Goal: Transaction & Acquisition: Purchase product/service

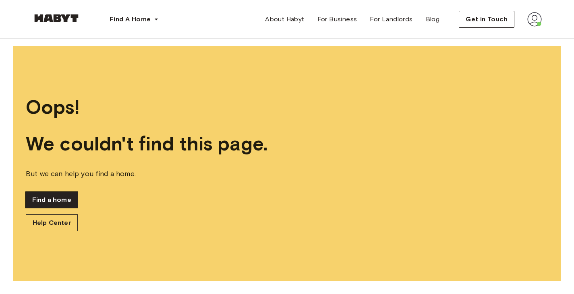
click at [58, 197] on link "Find a home" at bounding box center [52, 200] width 52 height 16
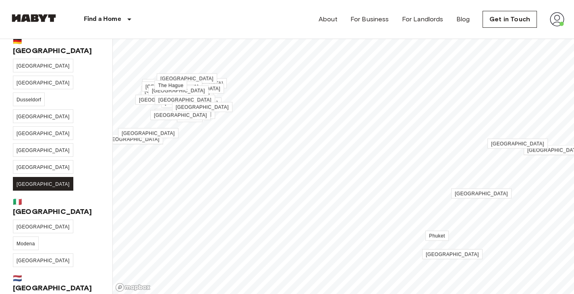
scroll to position [145, 0]
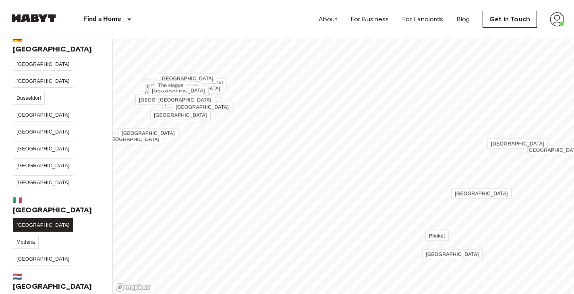
click at [25, 218] on link "[GEOGRAPHIC_DATA]" at bounding box center [43, 225] width 60 height 14
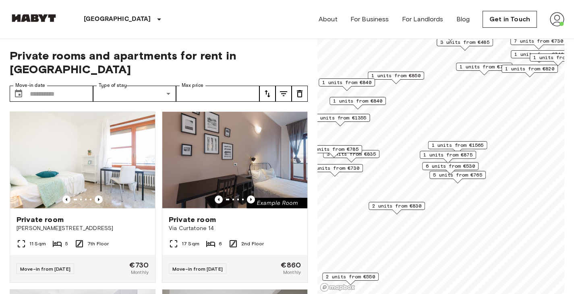
click at [461, 175] on span "5 units from €765" at bounding box center [457, 175] width 49 height 7
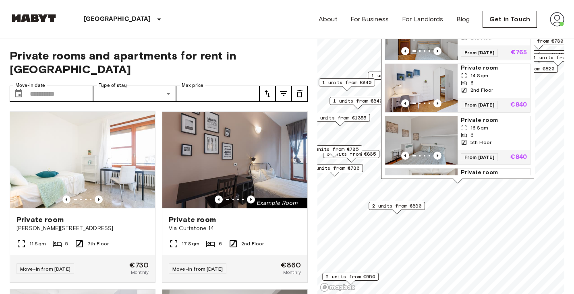
click at [502, 77] on div "14 Sqm" at bounding box center [494, 75] width 66 height 7
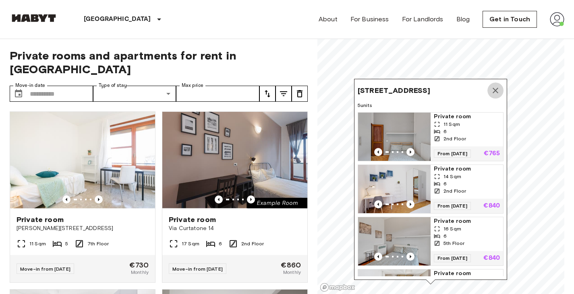
click at [499, 91] on icon "Map marker" at bounding box center [495, 91] width 10 height 10
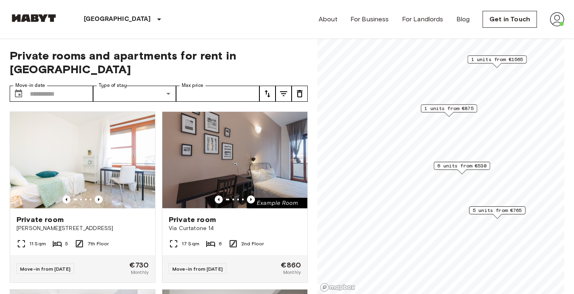
drag, startPoint x: 394, startPoint y: 178, endPoint x: 465, endPoint y: 98, distance: 107.0
click at [465, 105] on div "1 units from €875" at bounding box center [449, 111] width 56 height 12
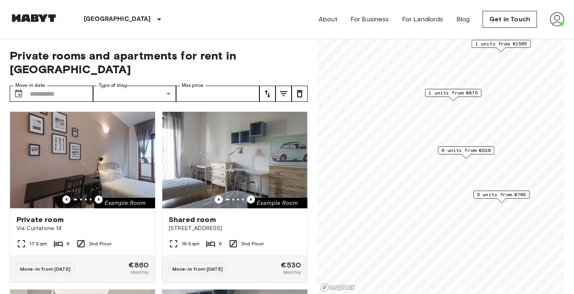
click at [449, 147] on span "6 units from €530" at bounding box center [465, 150] width 49 height 7
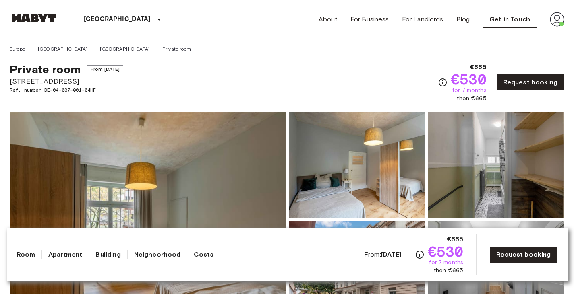
click at [250, 59] on div "Private room From Aug 18 2025 Rohmerstraße 8 Ref. number DE-04-037-001-04HF €66…" at bounding box center [287, 78] width 554 height 50
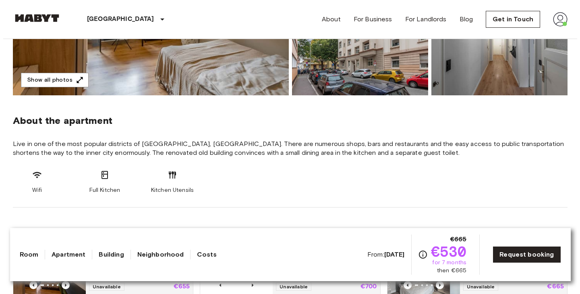
scroll to position [231, 0]
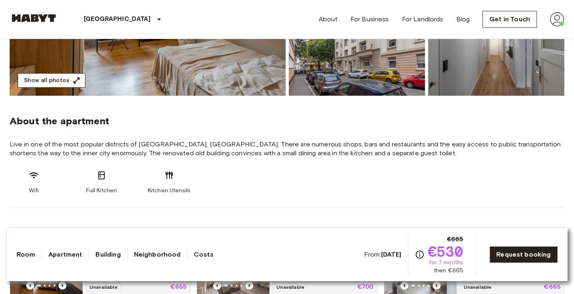
click at [39, 82] on button "Show all photos" at bounding box center [52, 80] width 68 height 15
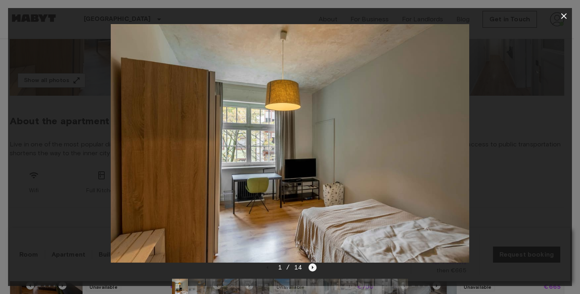
click at [312, 269] on icon "Next image" at bounding box center [313, 267] width 2 height 3
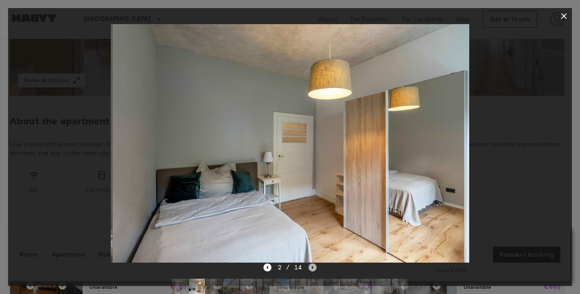
click at [312, 269] on icon "Next image" at bounding box center [313, 267] width 2 height 3
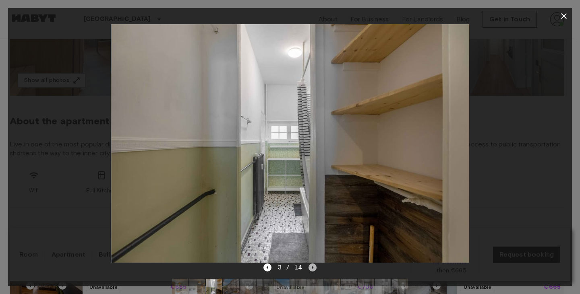
click at [312, 269] on icon "Next image" at bounding box center [313, 267] width 2 height 3
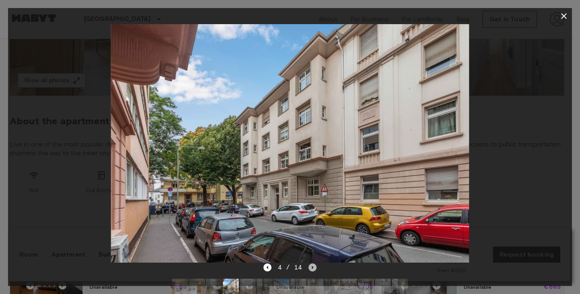
click at [312, 269] on icon "Next image" at bounding box center [313, 267] width 2 height 3
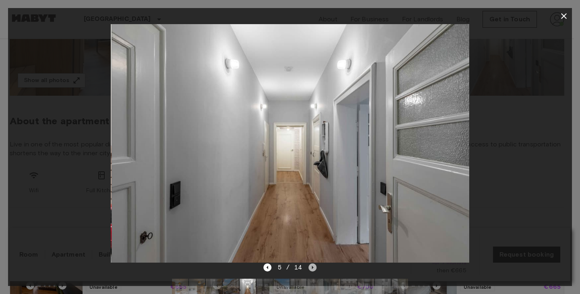
click at [312, 269] on icon "Next image" at bounding box center [313, 267] width 2 height 3
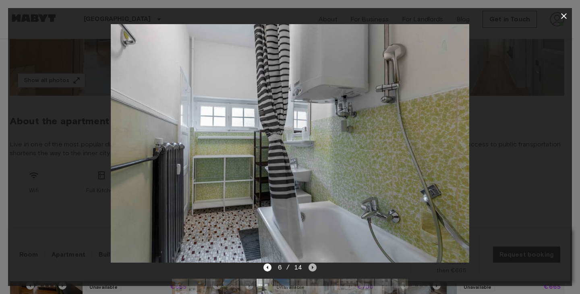
click at [312, 269] on icon "Next image" at bounding box center [313, 267] width 2 height 3
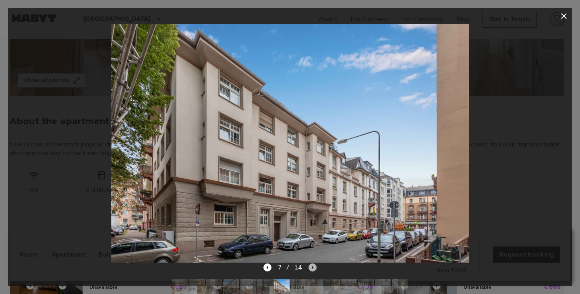
click at [312, 269] on icon "Next image" at bounding box center [313, 267] width 2 height 3
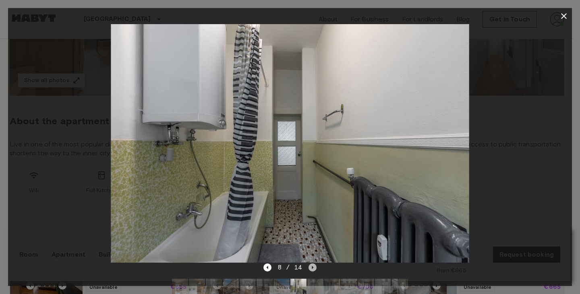
click at [312, 269] on icon "Next image" at bounding box center [313, 267] width 2 height 3
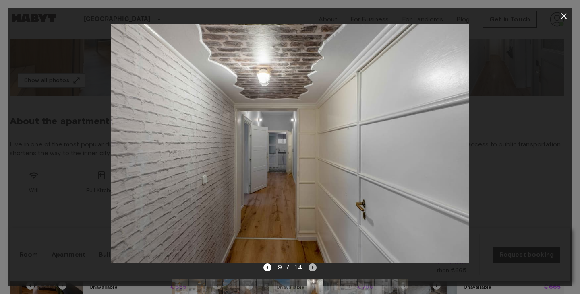
click at [312, 269] on icon "Next image" at bounding box center [313, 267] width 2 height 3
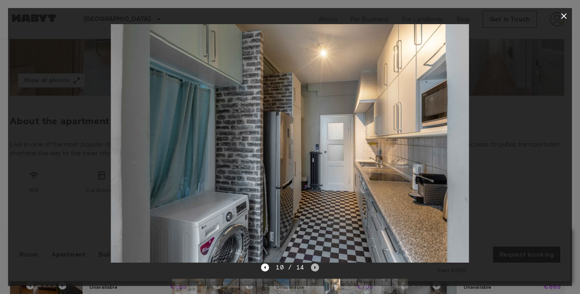
click at [312, 269] on icon "Next image" at bounding box center [315, 268] width 8 height 8
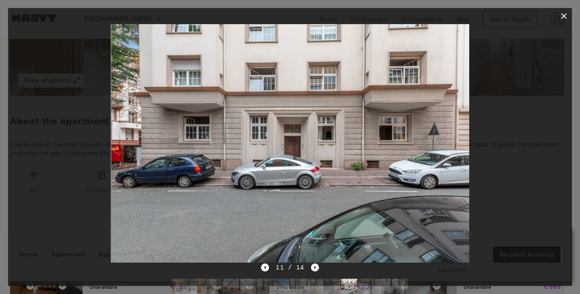
click at [312, 269] on icon "Next image" at bounding box center [315, 268] width 8 height 8
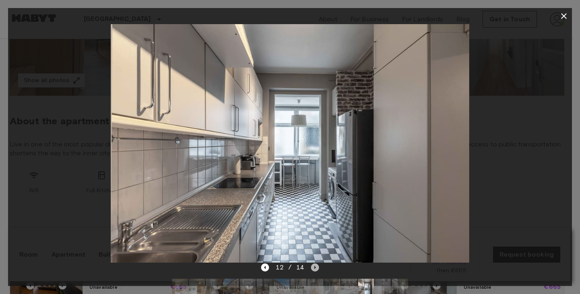
click at [312, 269] on icon "Next image" at bounding box center [315, 268] width 8 height 8
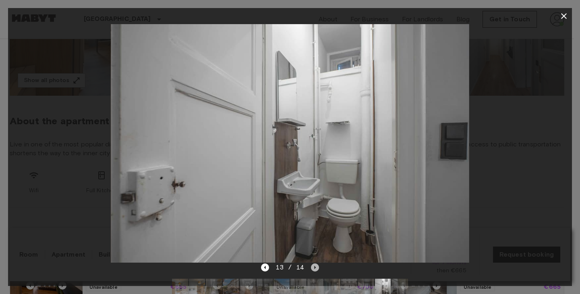
click at [312, 269] on icon "Next image" at bounding box center [315, 268] width 8 height 8
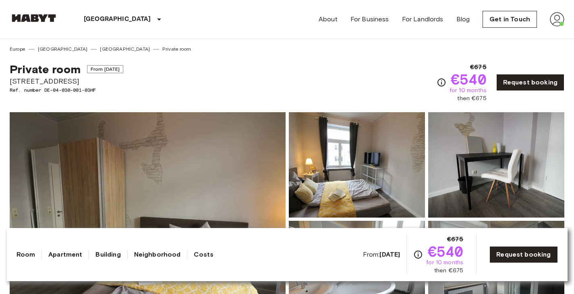
click at [34, 83] on span "Nauheimer Straße 10" at bounding box center [67, 81] width 114 height 10
drag, startPoint x: 34, startPoint y: 83, endPoint x: 93, endPoint y: 80, distance: 59.3
click at [93, 80] on span "Nauheimer Straße 10" at bounding box center [67, 81] width 114 height 10
copy span "Nauheimer Straße 10"
click at [151, 94] on div "Private room From Aug 18 2025 Nauheimer Straße 10 Ref. number DE-04-030-001-03H…" at bounding box center [287, 78] width 554 height 50
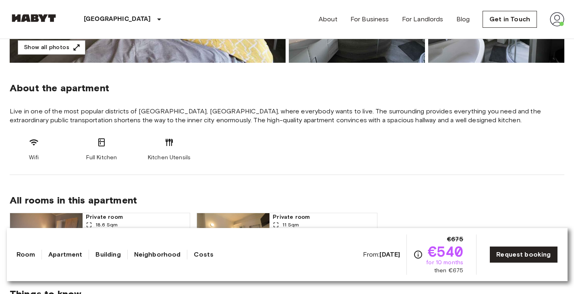
scroll to position [259, 0]
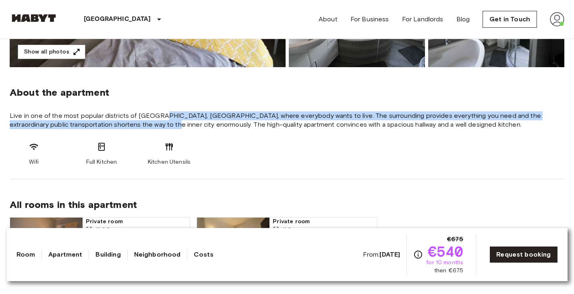
drag, startPoint x: 158, startPoint y: 120, endPoint x: 163, endPoint y: 122, distance: 5.8
click at [163, 122] on span "Live in one of the most popular districts of [GEOGRAPHIC_DATA], [GEOGRAPHIC_DAT…" at bounding box center [287, 121] width 554 height 18
drag, startPoint x: 163, startPoint y: 122, endPoint x: 154, endPoint y: 115, distance: 12.1
click at [154, 115] on span "Live in one of the most popular districts of [GEOGRAPHIC_DATA], [GEOGRAPHIC_DAT…" at bounding box center [287, 121] width 554 height 18
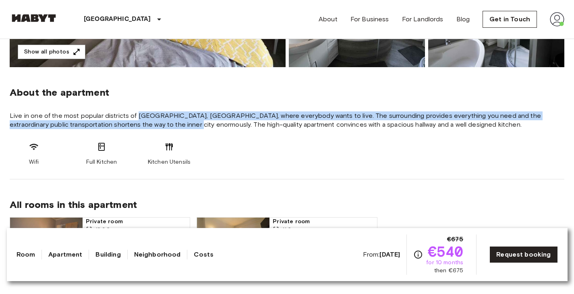
click at [154, 115] on span "Live in one of the most popular districts of [GEOGRAPHIC_DATA], [GEOGRAPHIC_DAT…" at bounding box center [287, 121] width 554 height 18
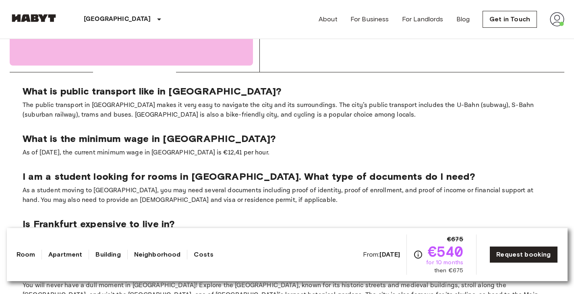
scroll to position [997, 0]
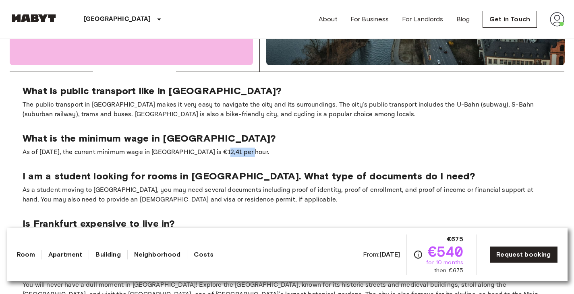
drag, startPoint x: 221, startPoint y: 149, endPoint x: 247, endPoint y: 155, distance: 26.1
click at [247, 155] on p "As of [DATE], the current minimum wage in [GEOGRAPHIC_DATA] is €12,41 per hour." at bounding box center [287, 153] width 529 height 10
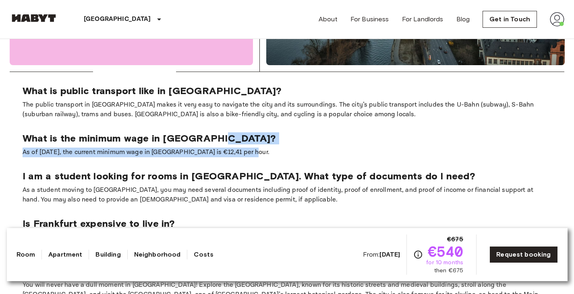
drag, startPoint x: 247, startPoint y: 155, endPoint x: 217, endPoint y: 140, distance: 32.8
click at [217, 140] on div "What is the minimum wage in Frankfurt? As of January 2024, the current minimum …" at bounding box center [287, 144] width 529 height 25
click at [217, 140] on p "What is the minimum wage in [GEOGRAPHIC_DATA]?" at bounding box center [287, 138] width 529 height 12
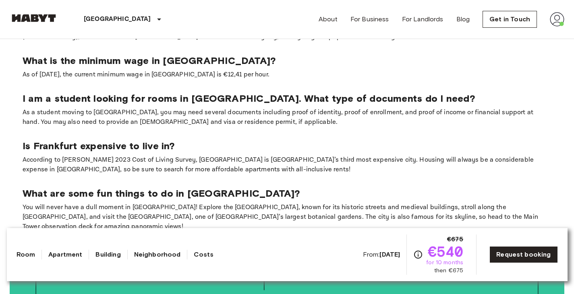
scroll to position [1074, 0]
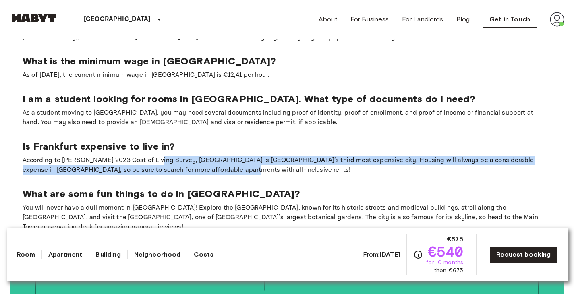
drag, startPoint x: 150, startPoint y: 163, endPoint x: 190, endPoint y: 175, distance: 42.0
click at [190, 175] on p "According to [PERSON_NAME] 2023 Cost of Living Survey, [GEOGRAPHIC_DATA] is [GE…" at bounding box center [287, 165] width 529 height 19
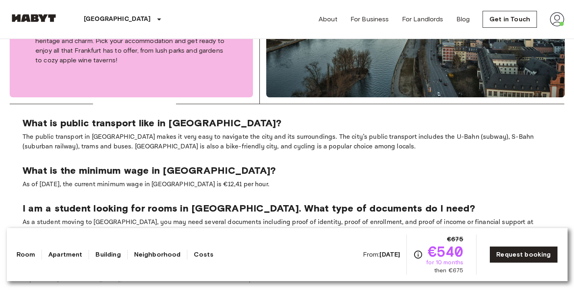
scroll to position [957, 0]
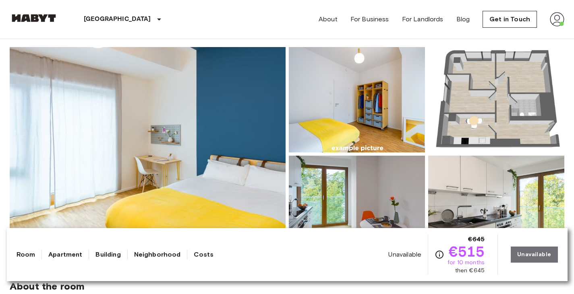
scroll to position [60, 0]
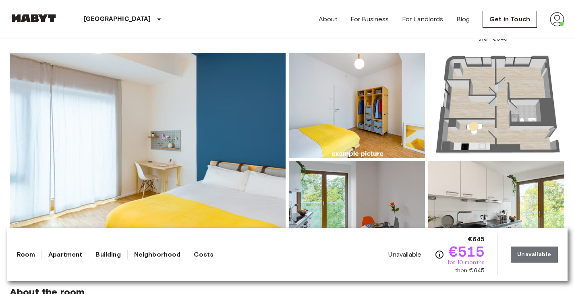
click at [155, 154] on img at bounding box center [148, 160] width 276 height 214
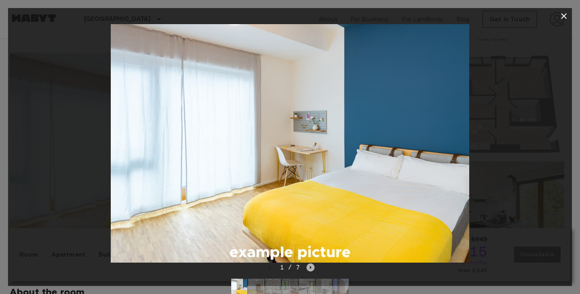
click at [310, 265] on icon "Next image" at bounding box center [310, 268] width 8 height 8
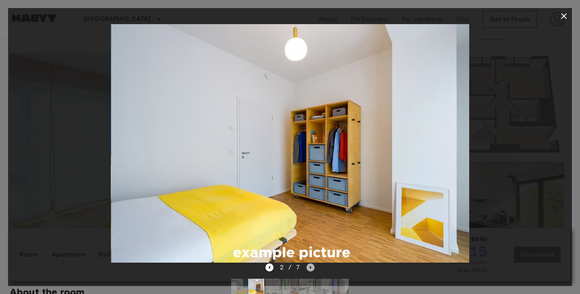
click at [310, 265] on icon "Next image" at bounding box center [310, 268] width 8 height 8
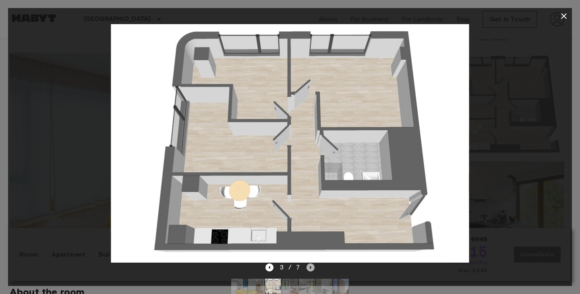
click at [310, 265] on icon "Next image" at bounding box center [310, 268] width 8 height 8
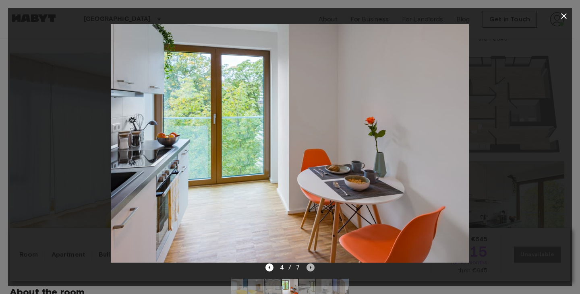
click at [310, 265] on icon "Next image" at bounding box center [310, 268] width 8 height 8
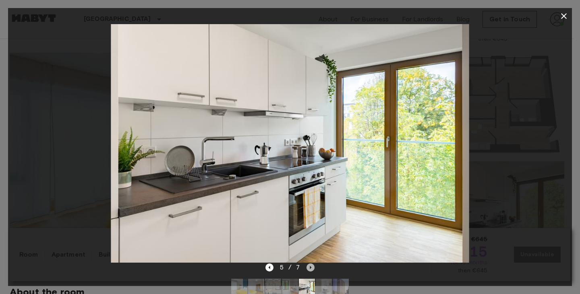
click at [310, 265] on icon "Next image" at bounding box center [310, 268] width 8 height 8
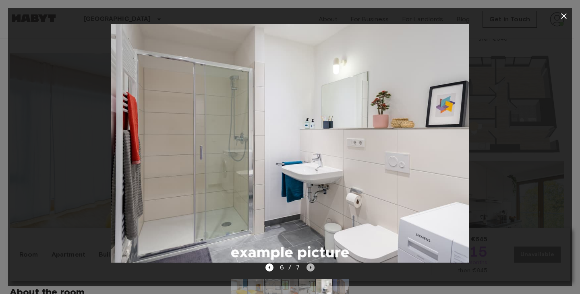
click at [309, 267] on icon "Next image" at bounding box center [310, 268] width 8 height 8
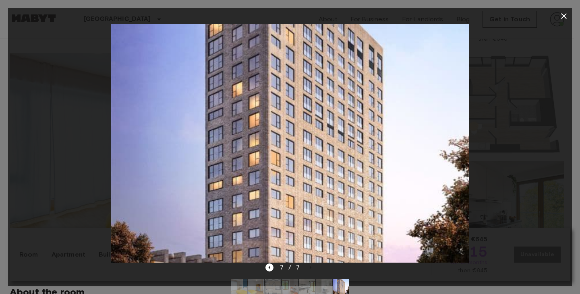
click at [573, 203] on div at bounding box center [290, 147] width 580 height 294
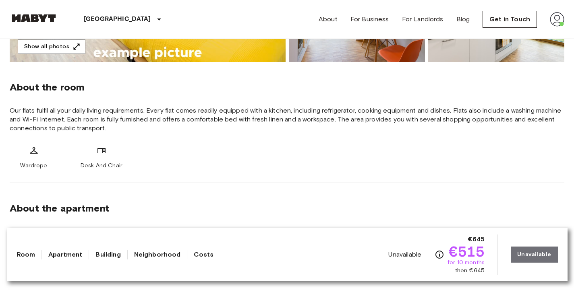
scroll to position [267, 0]
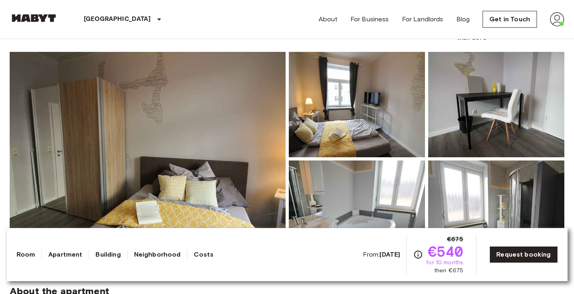
scroll to position [60, 0]
click at [238, 126] on img at bounding box center [148, 159] width 276 height 214
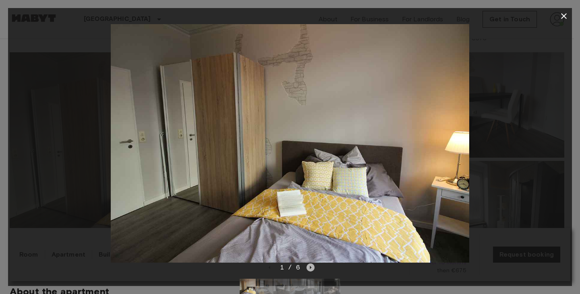
click at [310, 268] on icon "Next image" at bounding box center [311, 267] width 2 height 3
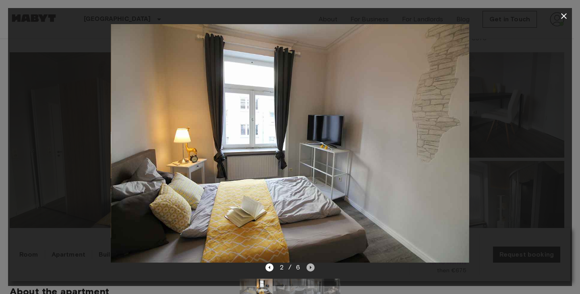
click at [310, 268] on icon "Next image" at bounding box center [311, 267] width 2 height 3
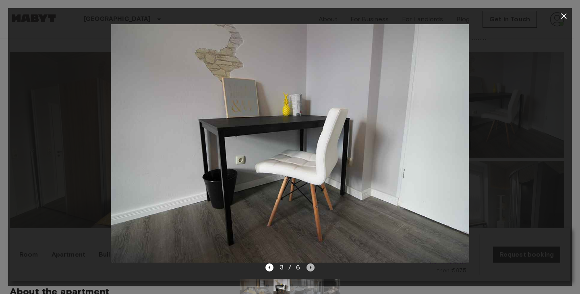
click at [314, 268] on icon "Next image" at bounding box center [310, 268] width 8 height 8
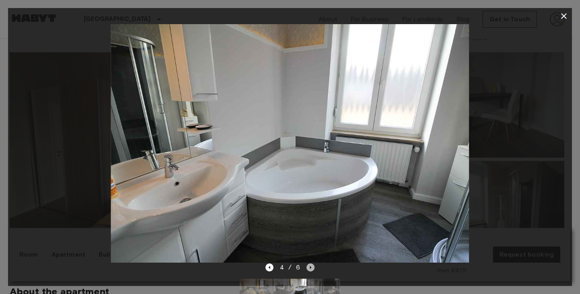
click at [314, 268] on icon "Next image" at bounding box center [310, 268] width 8 height 8
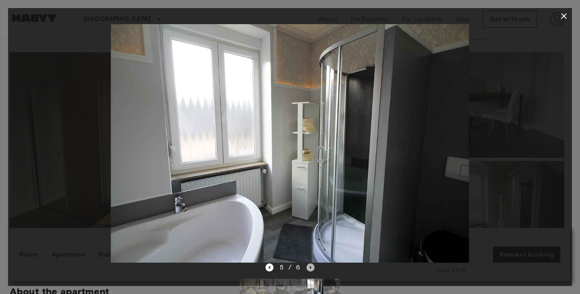
click at [314, 268] on icon "Next image" at bounding box center [310, 268] width 8 height 8
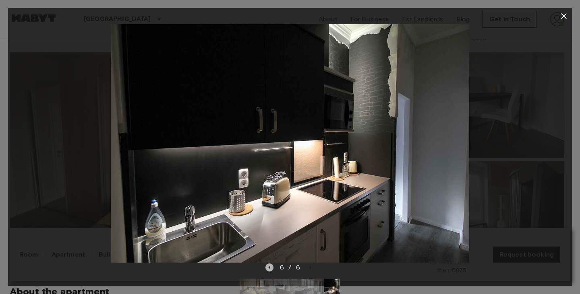
click at [273, 271] on icon "Previous image" at bounding box center [269, 268] width 8 height 8
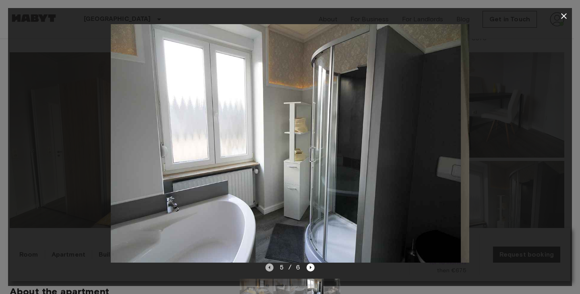
click at [271, 268] on icon "Previous image" at bounding box center [269, 268] width 8 height 8
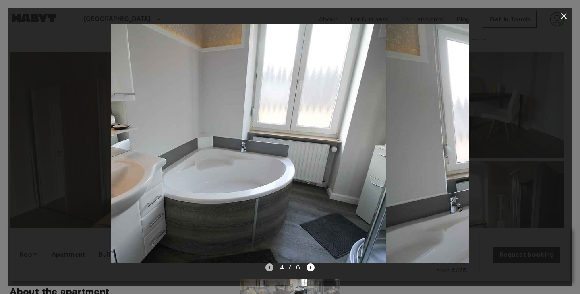
click at [271, 268] on icon "Previous image" at bounding box center [269, 268] width 8 height 8
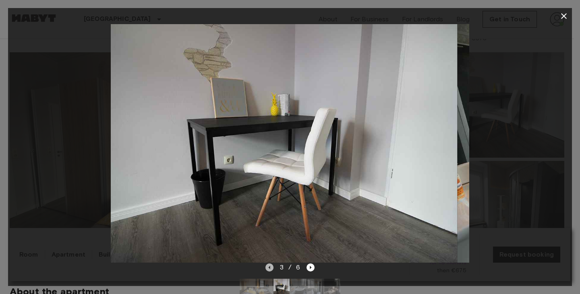
click at [271, 268] on icon "Previous image" at bounding box center [269, 268] width 8 height 8
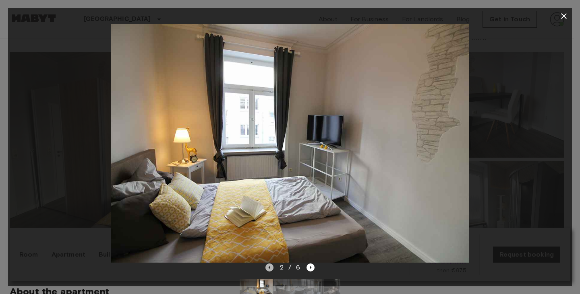
click at [271, 268] on icon "Previous image" at bounding box center [269, 268] width 8 height 8
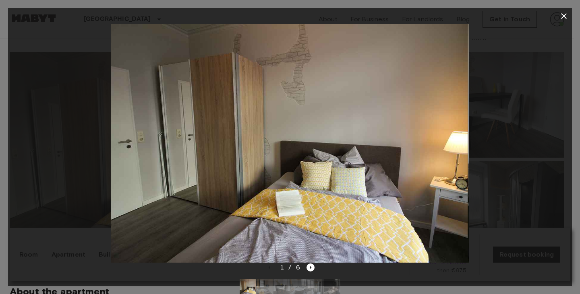
click at [555, 169] on div at bounding box center [290, 143] width 564 height 239
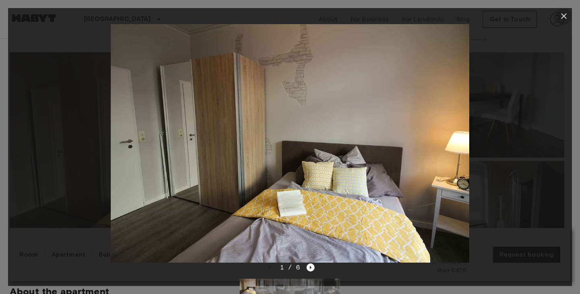
click at [563, 17] on icon "button" at bounding box center [564, 16] width 6 height 6
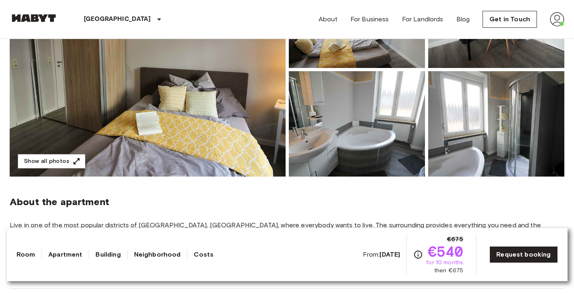
scroll to position [158, 0]
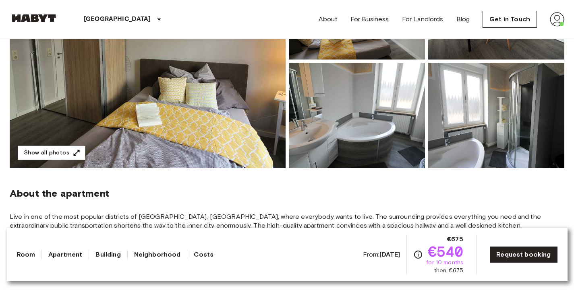
click at [298, 216] on span "Live in one of the most popular districts of Frankfurt, Bockenheim, where every…" at bounding box center [287, 222] width 554 height 18
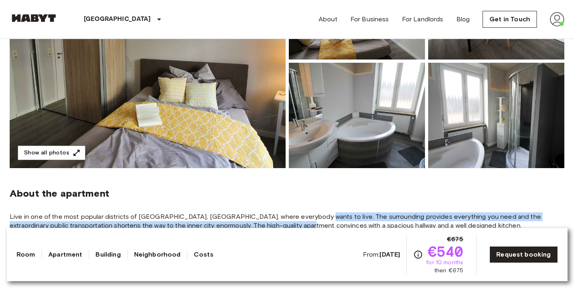
drag, startPoint x: 298, startPoint y: 216, endPoint x: 298, endPoint y: 225, distance: 9.7
click at [298, 225] on span "Live in one of the most popular districts of Frankfurt, Bockenheim, where every…" at bounding box center [287, 222] width 554 height 18
drag, startPoint x: 298, startPoint y: 225, endPoint x: 301, endPoint y: 220, distance: 5.9
click at [301, 220] on span "Live in one of the most popular districts of Frankfurt, Bockenheim, where every…" at bounding box center [287, 222] width 554 height 18
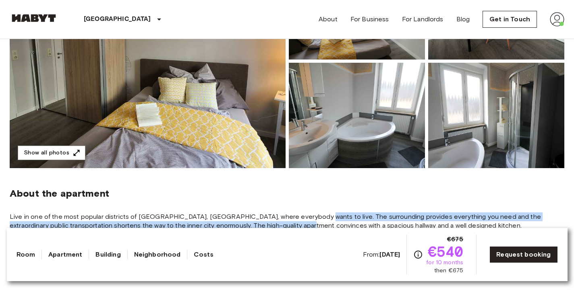
click at [301, 220] on span "Live in one of the most popular districts of Frankfurt, Bockenheim, where every…" at bounding box center [287, 222] width 554 height 18
drag, startPoint x: 301, startPoint y: 220, endPoint x: 300, endPoint y: 225, distance: 5.5
click at [300, 225] on span "Live in one of the most popular districts of Frankfurt, Bockenheim, where every…" at bounding box center [287, 222] width 554 height 18
drag, startPoint x: 300, startPoint y: 225, endPoint x: 300, endPoint y: 217, distance: 8.1
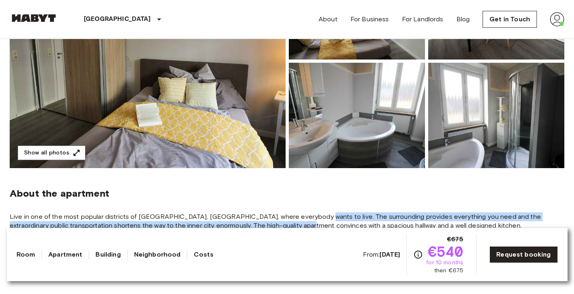
click at [300, 217] on span "Live in one of the most popular districts of Frankfurt, Bockenheim, where every…" at bounding box center [287, 222] width 554 height 18
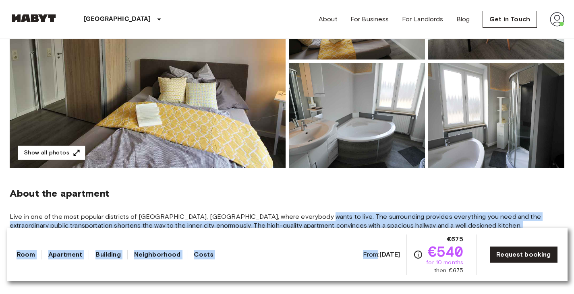
drag, startPoint x: 300, startPoint y: 217, endPoint x: 300, endPoint y: 229, distance: 11.3
click at [300, 229] on div "Room Apartment Building Neighborhood Costs From: Aug 18 2025 €675 €540 for 10 m…" at bounding box center [287, 254] width 560 height 53
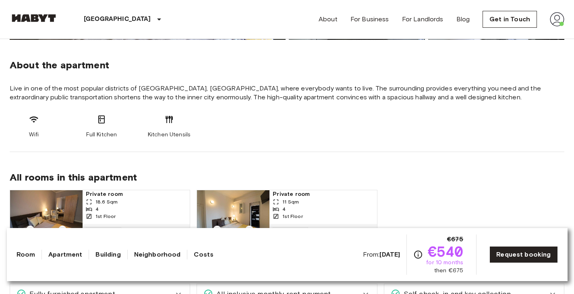
scroll to position [286, 0]
drag, startPoint x: 258, startPoint y: 95, endPoint x: 266, endPoint y: 92, distance: 7.8
click at [266, 92] on span "Live in one of the most popular districts of Frankfurt, Bockenheim, where every…" at bounding box center [287, 94] width 554 height 18
click at [266, 93] on span "Live in one of the most popular districts of Frankfurt, Bockenheim, where every…" at bounding box center [287, 94] width 554 height 18
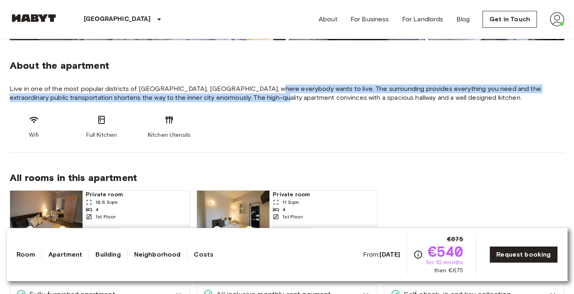
drag, startPoint x: 266, startPoint y: 93, endPoint x: 267, endPoint y: 79, distance: 14.2
click at [267, 79] on section "About the apartment Live in one of the most popular districts of Frankfurt, Boc…" at bounding box center [287, 96] width 554 height 112
click at [275, 87] on span "Live in one of the most popular districts of Frankfurt, Bockenheim, where every…" at bounding box center [287, 94] width 554 height 18
drag, startPoint x: 275, startPoint y: 87, endPoint x: 294, endPoint y: 93, distance: 19.1
click at [294, 93] on span "Live in one of the most popular districts of Frankfurt, Bockenheim, where every…" at bounding box center [287, 94] width 554 height 18
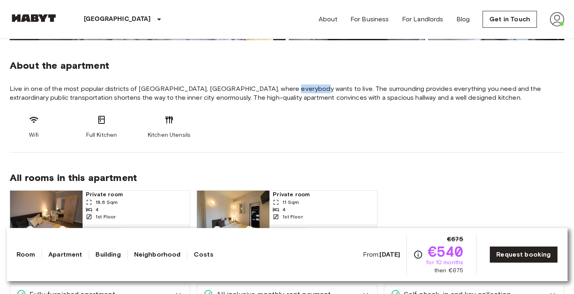
click at [294, 93] on span "Live in one of the most popular districts of Frankfurt, Bockenheim, where every…" at bounding box center [287, 94] width 554 height 18
drag, startPoint x: 294, startPoint y: 93, endPoint x: 269, endPoint y: 79, distance: 28.0
click at [269, 79] on section "About the apartment Live in one of the most popular districts of Frankfurt, Boc…" at bounding box center [287, 96] width 554 height 112
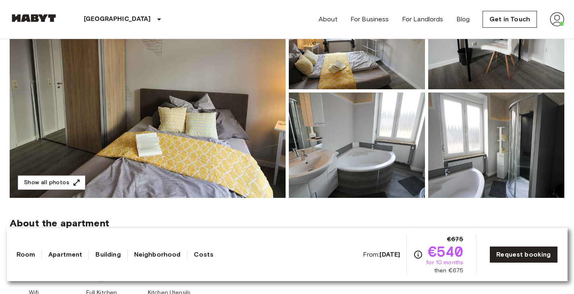
scroll to position [126, 0]
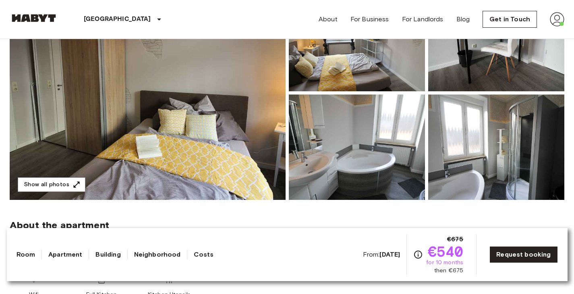
click at [335, 152] on img at bounding box center [357, 147] width 136 height 105
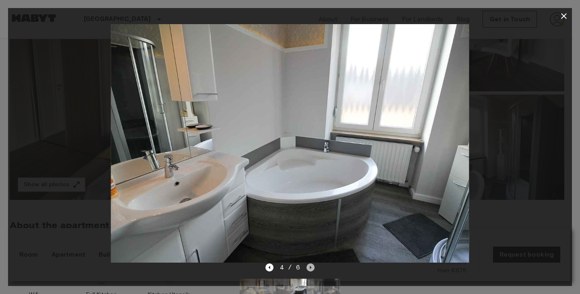
click at [307, 267] on icon "Next image" at bounding box center [310, 268] width 8 height 8
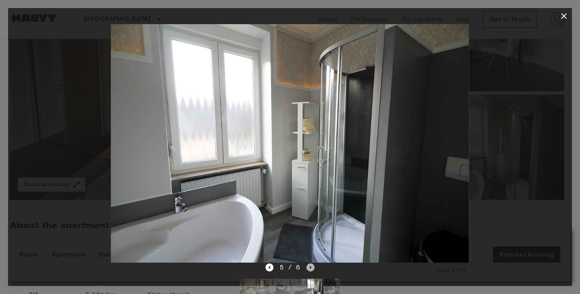
click at [312, 267] on icon "Next image" at bounding box center [310, 268] width 8 height 8
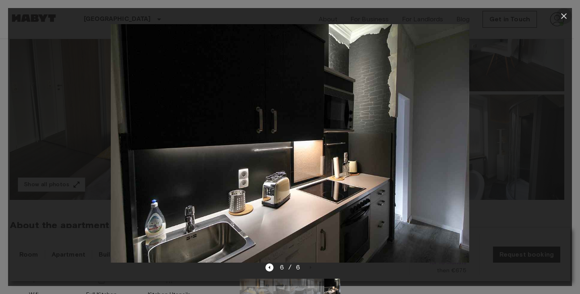
click at [567, 19] on icon "button" at bounding box center [564, 16] width 10 height 10
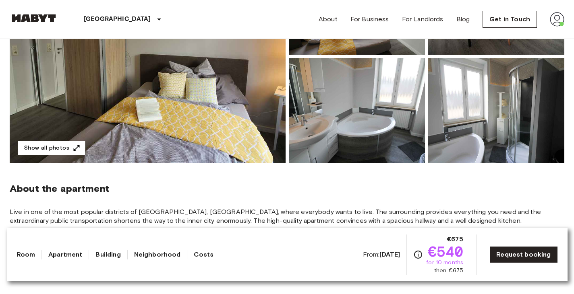
scroll to position [163, 0]
click at [357, 102] on img at bounding box center [357, 110] width 136 height 105
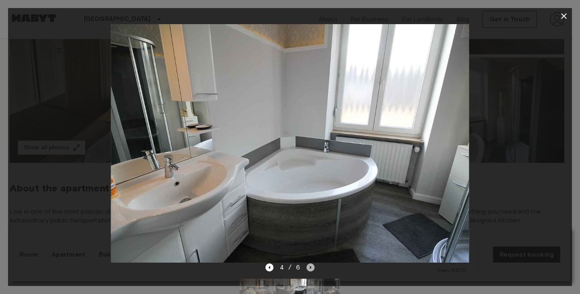
click at [312, 269] on icon "Next image" at bounding box center [310, 268] width 8 height 8
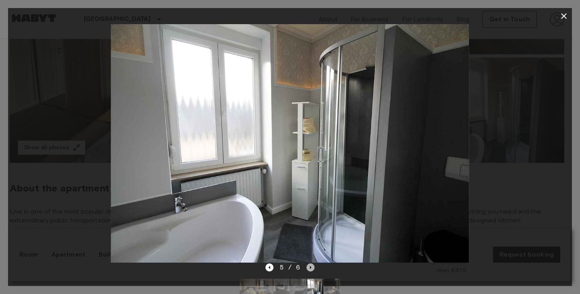
click at [312, 269] on icon "Next image" at bounding box center [310, 268] width 8 height 8
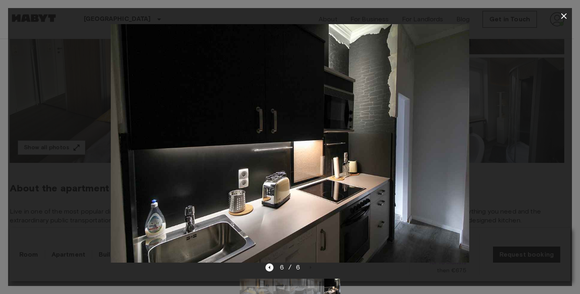
click at [268, 271] on icon "Previous image" at bounding box center [269, 268] width 8 height 8
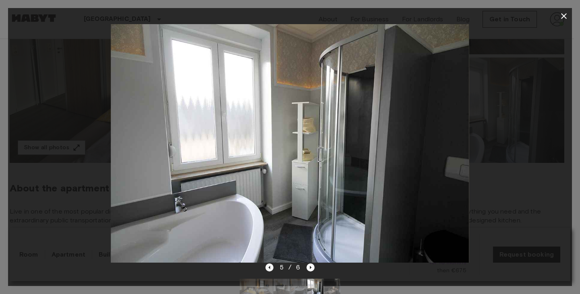
click at [268, 271] on icon "Previous image" at bounding box center [269, 268] width 8 height 8
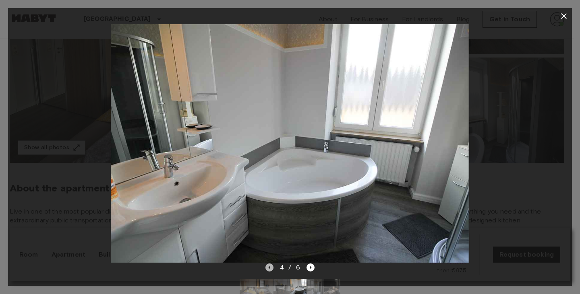
click at [268, 271] on icon "Previous image" at bounding box center [269, 268] width 8 height 8
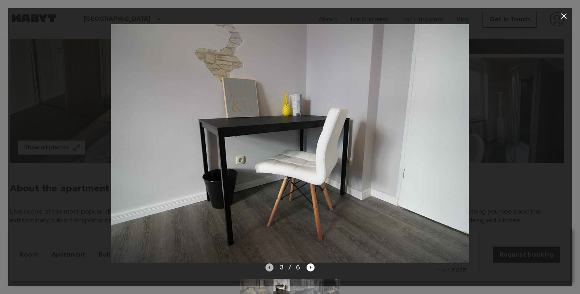
click at [268, 271] on icon "Previous image" at bounding box center [269, 268] width 8 height 8
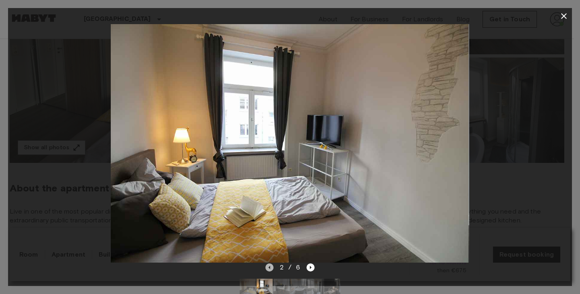
click at [268, 271] on icon "Previous image" at bounding box center [269, 268] width 8 height 8
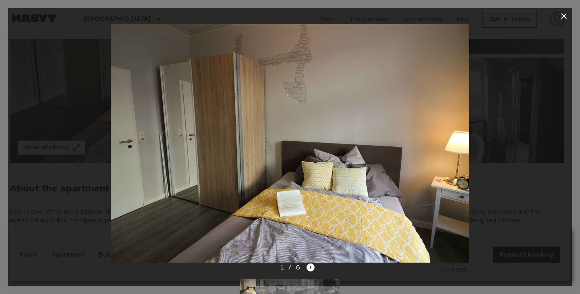
click at [539, 128] on div at bounding box center [290, 143] width 564 height 239
click at [568, 13] on icon "button" at bounding box center [564, 16] width 10 height 10
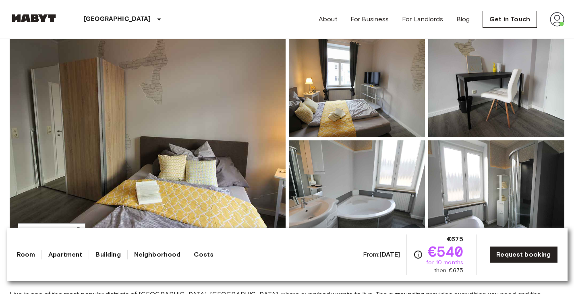
scroll to position [82, 0]
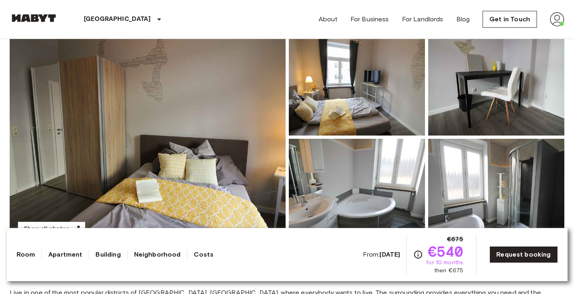
click at [486, 105] on img at bounding box center [496, 82] width 136 height 105
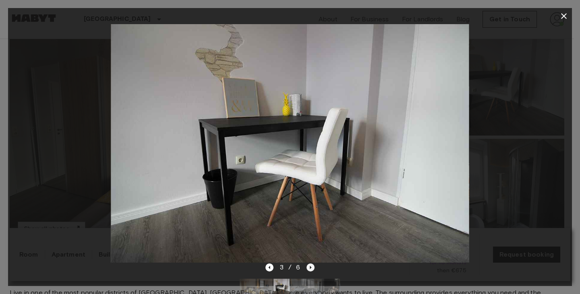
click at [310, 267] on icon "Next image" at bounding box center [311, 267] width 2 height 3
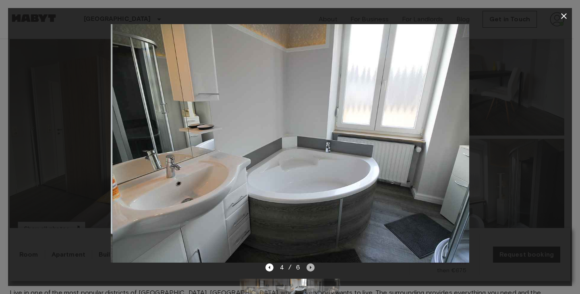
click at [310, 267] on icon "Next image" at bounding box center [311, 267] width 2 height 3
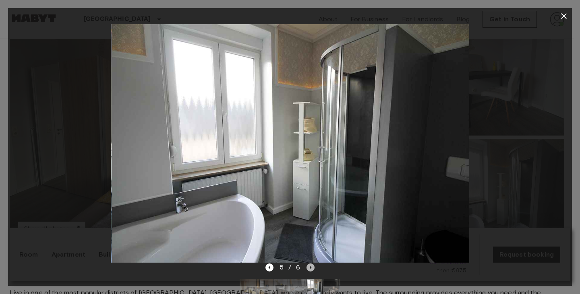
click at [310, 267] on icon "Next image" at bounding box center [311, 267] width 2 height 3
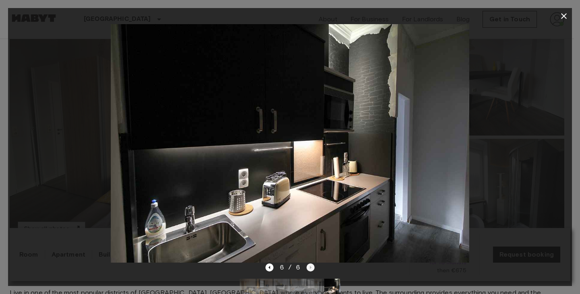
click at [310, 267] on div "6 / 6" at bounding box center [290, 268] width 50 height 10
click at [275, 270] on div "6 / 6" at bounding box center [290, 268] width 50 height 10
click at [272, 268] on icon "Previous image" at bounding box center [269, 268] width 8 height 8
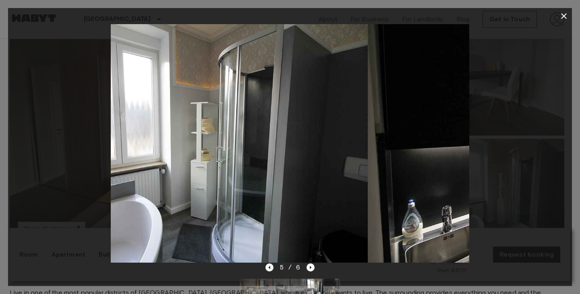
click at [272, 268] on icon "Previous image" at bounding box center [269, 268] width 8 height 8
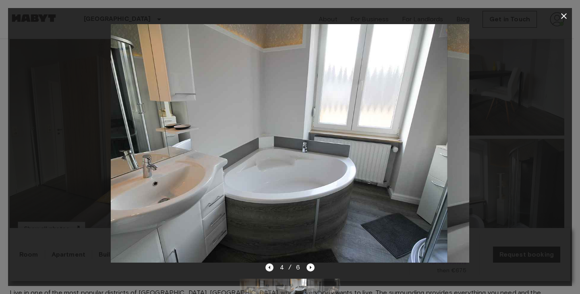
click at [272, 268] on icon "Previous image" at bounding box center [269, 268] width 8 height 8
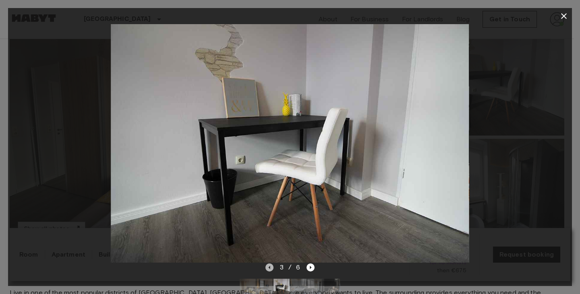
click at [272, 268] on icon "Previous image" at bounding box center [269, 268] width 8 height 8
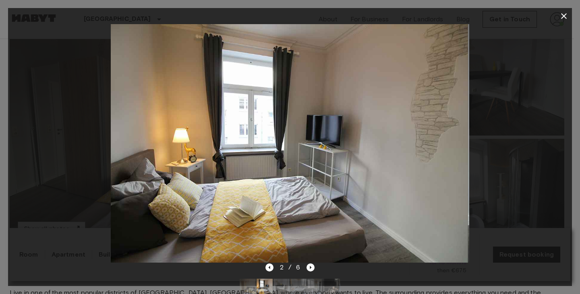
click at [548, 139] on div at bounding box center [290, 143] width 564 height 239
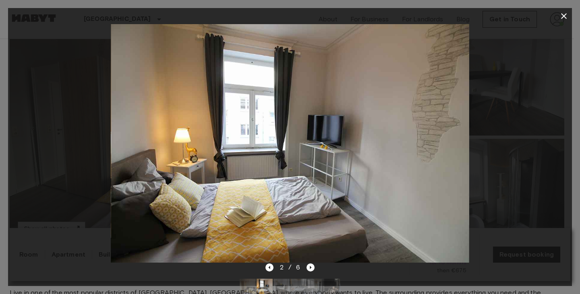
click at [565, 16] on icon "button" at bounding box center [564, 16] width 10 height 10
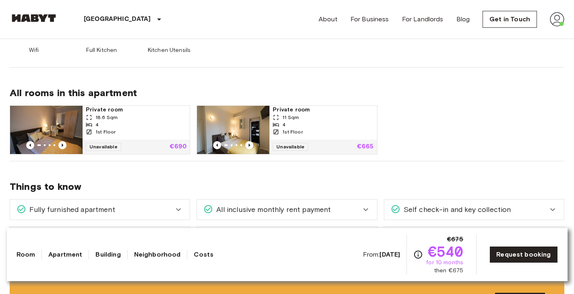
scroll to position [355, 0]
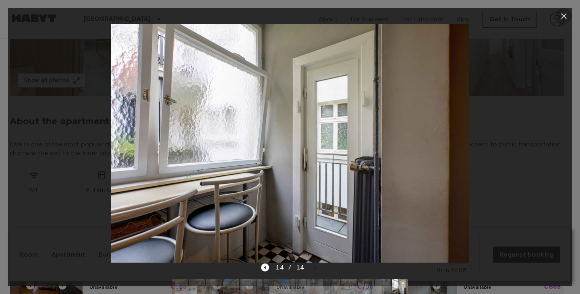
click at [565, 14] on icon "button" at bounding box center [564, 16] width 6 height 6
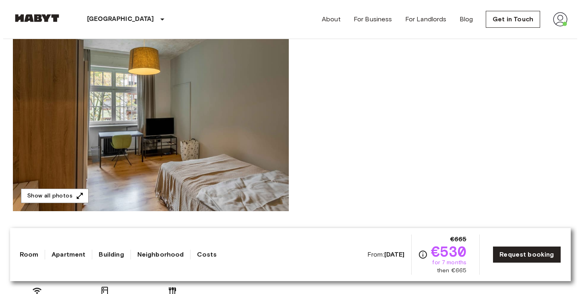
scroll to position [116, 0]
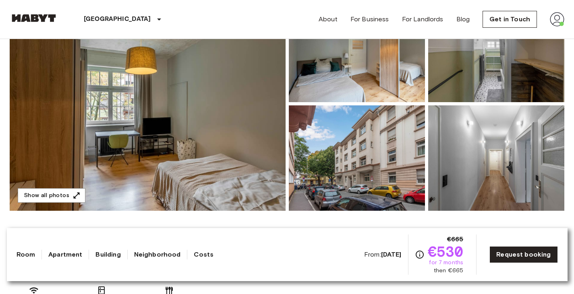
click at [184, 133] on img at bounding box center [148, 104] width 276 height 214
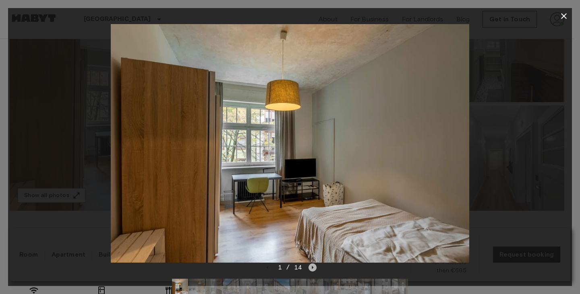
click at [312, 269] on icon "Next image" at bounding box center [312, 268] width 8 height 8
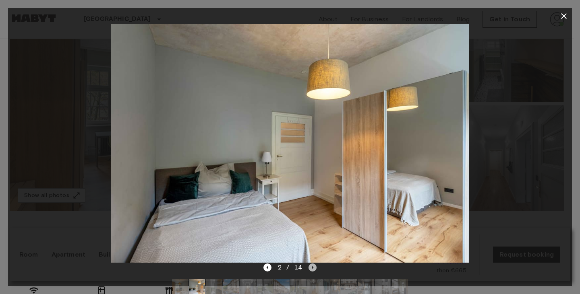
click at [312, 269] on icon "Next image" at bounding box center [312, 268] width 8 height 8
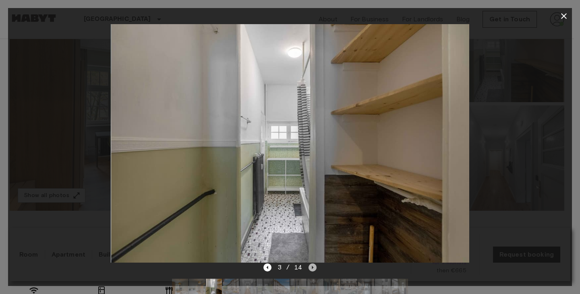
click at [312, 269] on icon "Next image" at bounding box center [312, 268] width 8 height 8
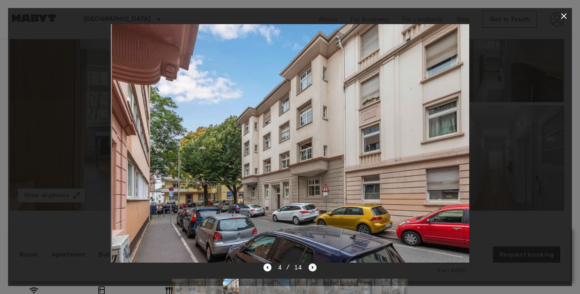
click at [312, 269] on icon "Next image" at bounding box center [312, 268] width 8 height 8
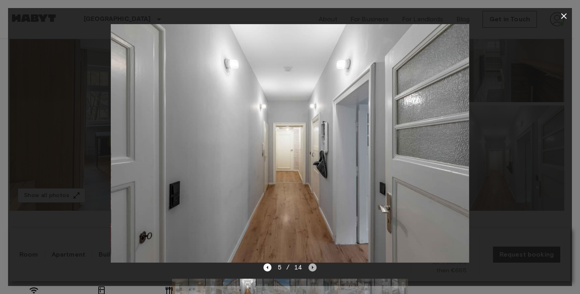
click at [312, 269] on icon "Next image" at bounding box center [312, 268] width 8 height 8
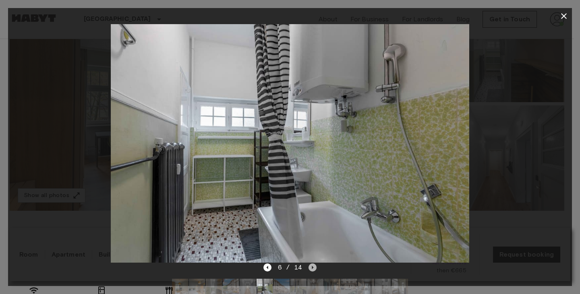
click at [312, 269] on icon "Next image" at bounding box center [312, 268] width 8 height 8
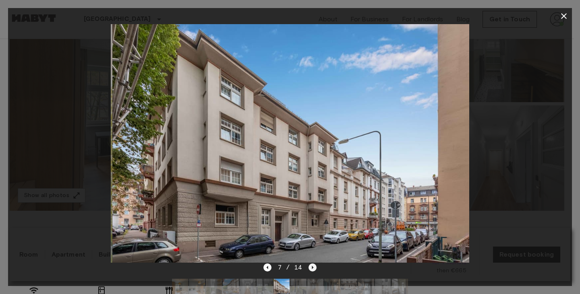
click at [312, 269] on icon "Next image" at bounding box center [312, 268] width 8 height 8
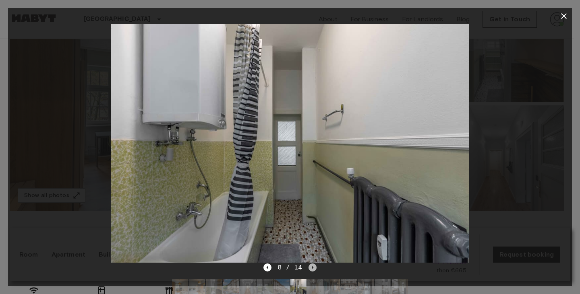
click at [312, 269] on icon "Next image" at bounding box center [312, 268] width 8 height 8
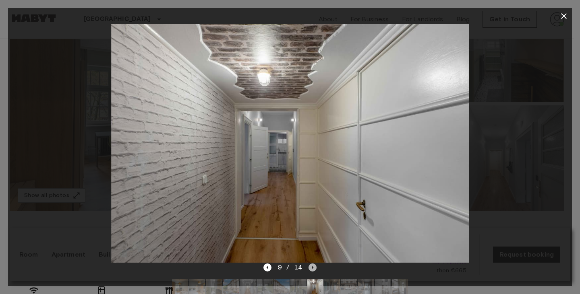
click at [312, 269] on icon "Next image" at bounding box center [312, 268] width 8 height 8
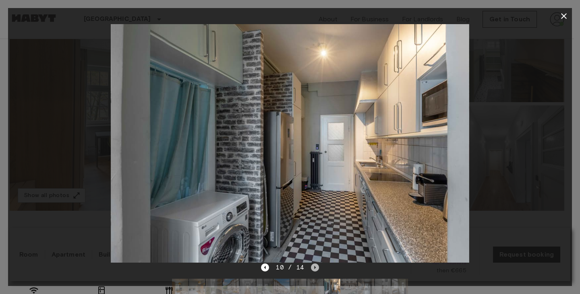
click at [312, 269] on icon "Next image" at bounding box center [315, 268] width 8 height 8
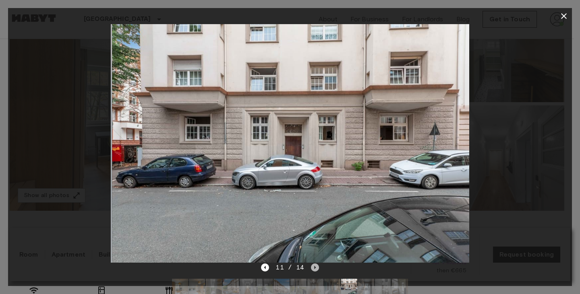
click at [312, 269] on icon "Next image" at bounding box center [315, 268] width 8 height 8
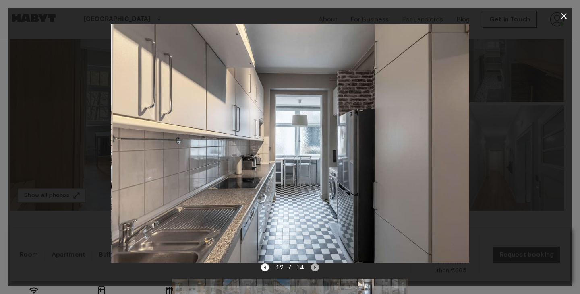
click at [312, 269] on icon "Next image" at bounding box center [315, 268] width 8 height 8
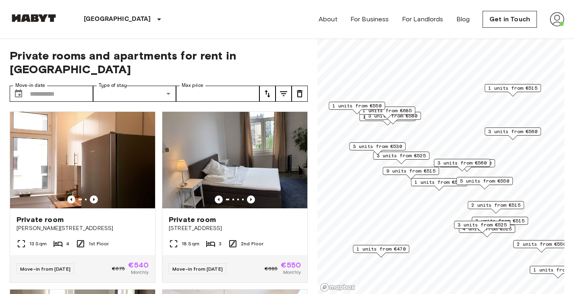
click at [396, 144] on span "3 units from €530" at bounding box center [377, 146] width 49 height 7
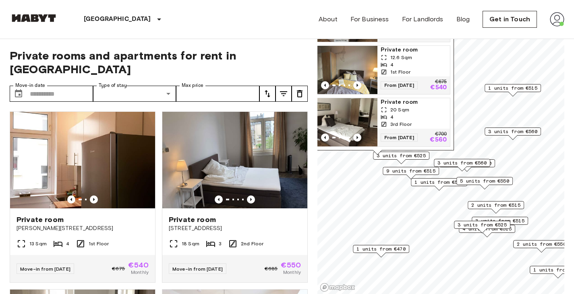
click at [412, 172] on span "9 units from €515" at bounding box center [410, 171] width 49 height 7
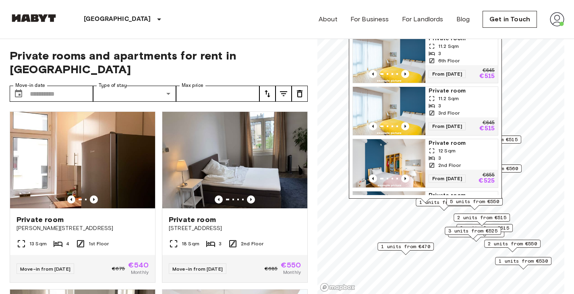
click at [492, 217] on span "2 units from €515" at bounding box center [481, 217] width 49 height 7
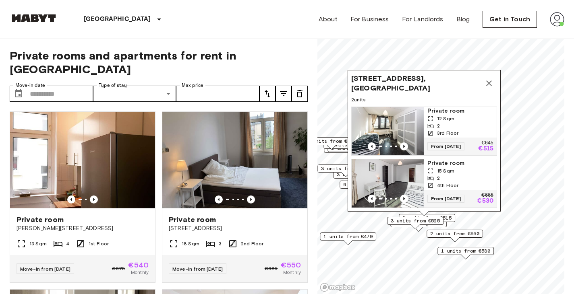
click at [488, 81] on icon "Map marker" at bounding box center [489, 84] width 6 height 6
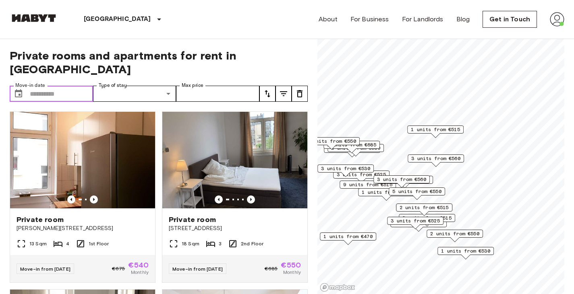
click at [69, 86] on input "Move-in date" at bounding box center [61, 94] width 63 height 16
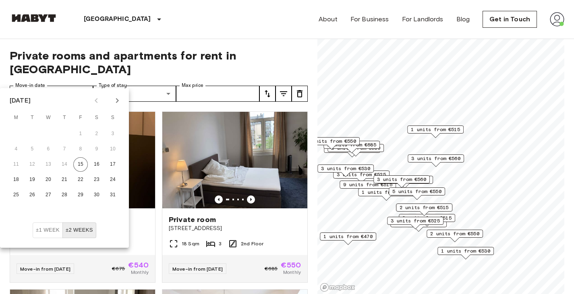
click at [120, 99] on icon "Next month" at bounding box center [117, 101] width 10 height 10
click at [14, 134] on button "1" at bounding box center [16, 134] width 14 height 14
type input "**********"
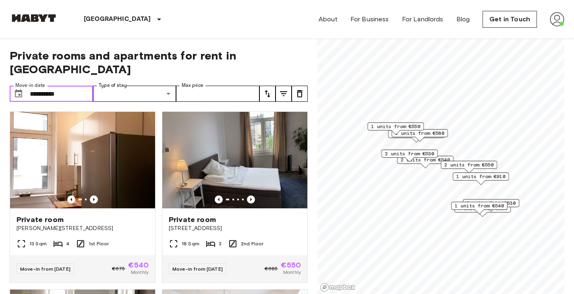
drag, startPoint x: 380, startPoint y: 152, endPoint x: 447, endPoint y: 136, distance: 69.1
click at [447, 136] on div "1 units from €580" at bounding box center [419, 135] width 56 height 12
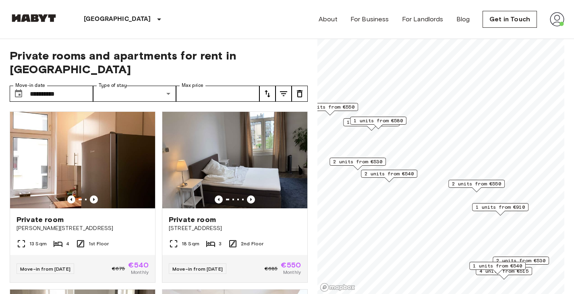
click at [364, 119] on span "1 units from €580" at bounding box center [378, 120] width 49 height 7
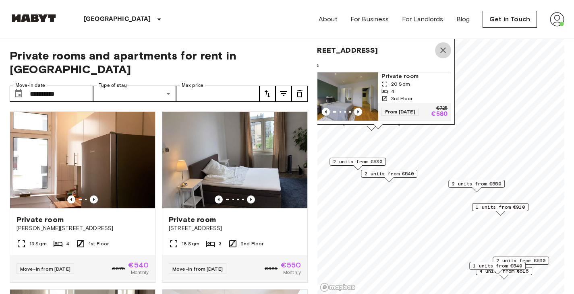
click at [445, 48] on icon "Map marker" at bounding box center [443, 51] width 6 height 6
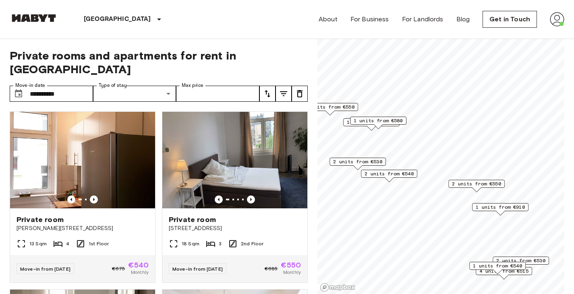
click at [344, 123] on div "1 units from €530" at bounding box center [371, 122] width 56 height 8
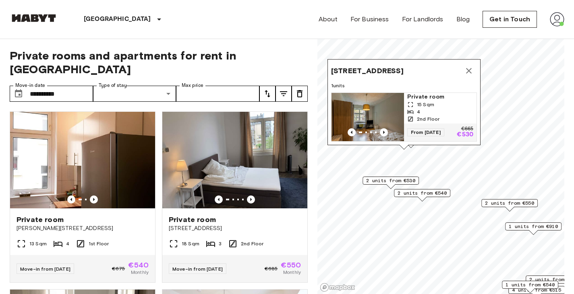
click at [470, 66] on icon "Map marker" at bounding box center [469, 71] width 10 height 10
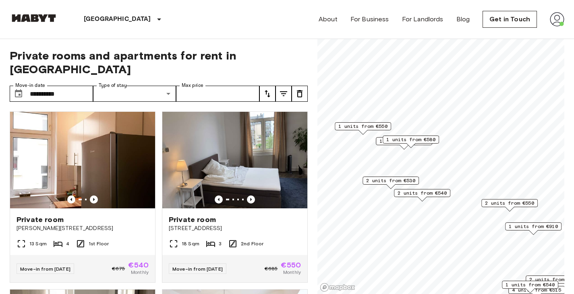
click at [350, 123] on span "1 units from €550" at bounding box center [362, 126] width 49 height 7
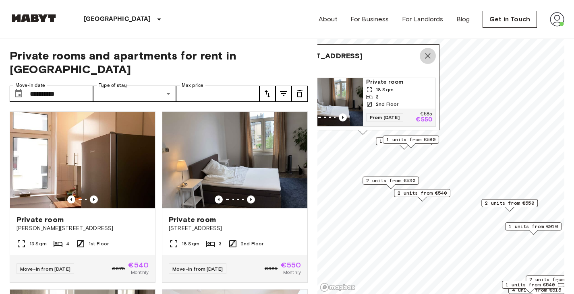
click at [430, 52] on icon "Map marker" at bounding box center [428, 56] width 10 height 10
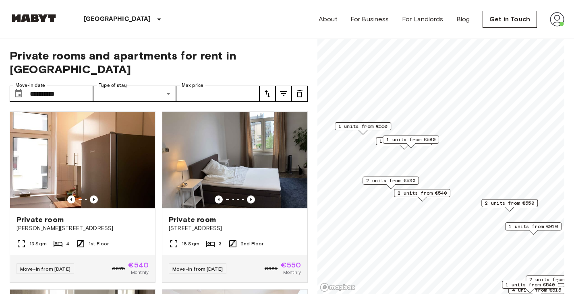
click at [405, 177] on span "2 units from €530" at bounding box center [390, 180] width 49 height 7
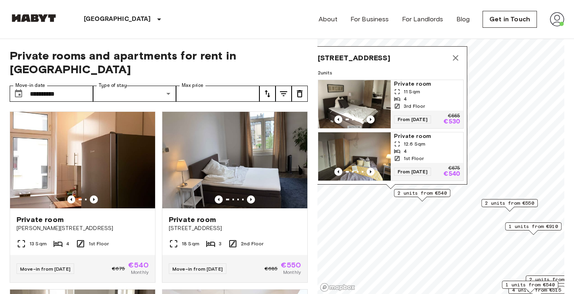
click at [434, 89] on div "11 Sqm" at bounding box center [427, 91] width 66 height 7
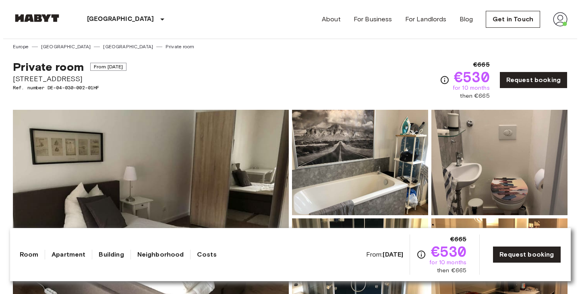
scroll to position [2, 0]
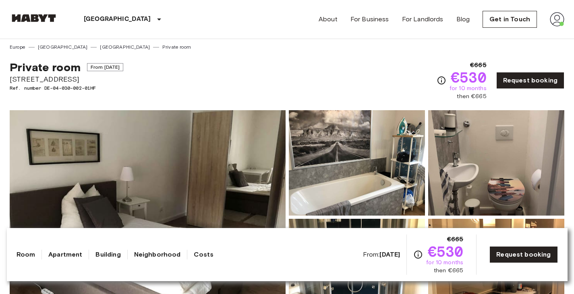
click at [222, 150] on img at bounding box center [148, 217] width 276 height 214
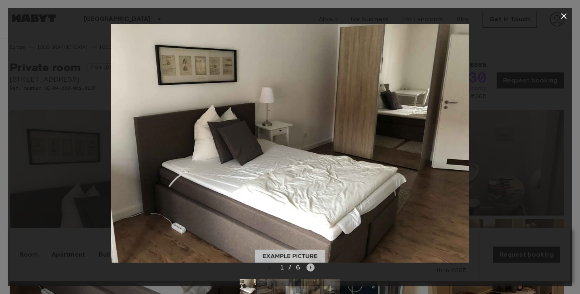
click at [309, 267] on icon "Next image" at bounding box center [310, 268] width 8 height 8
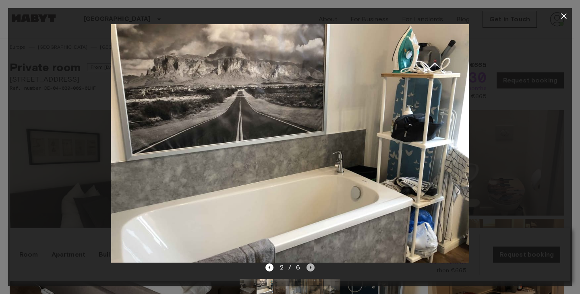
click at [309, 267] on icon "Next image" at bounding box center [310, 268] width 8 height 8
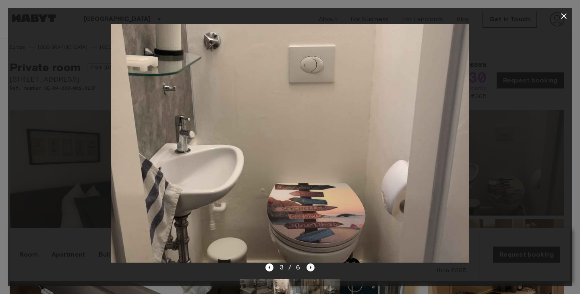
click at [309, 267] on icon "Next image" at bounding box center [310, 268] width 8 height 8
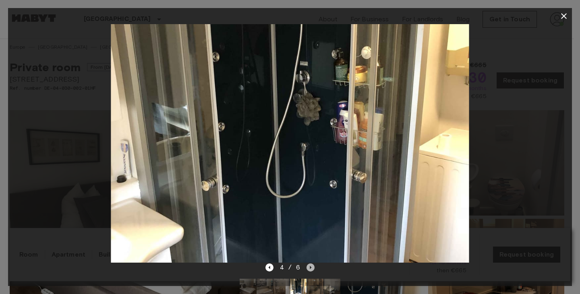
click at [309, 267] on icon "Next image" at bounding box center [310, 268] width 8 height 8
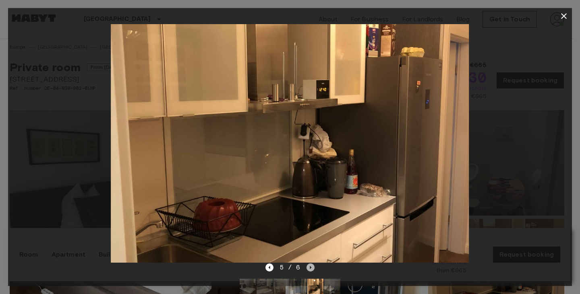
click at [309, 267] on icon "Next image" at bounding box center [310, 268] width 8 height 8
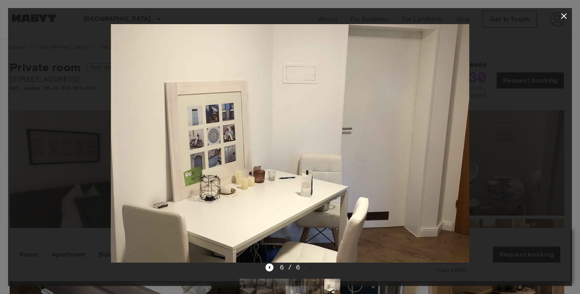
click at [545, 147] on div at bounding box center [290, 143] width 564 height 239
